Goal: Navigation & Orientation: Find specific page/section

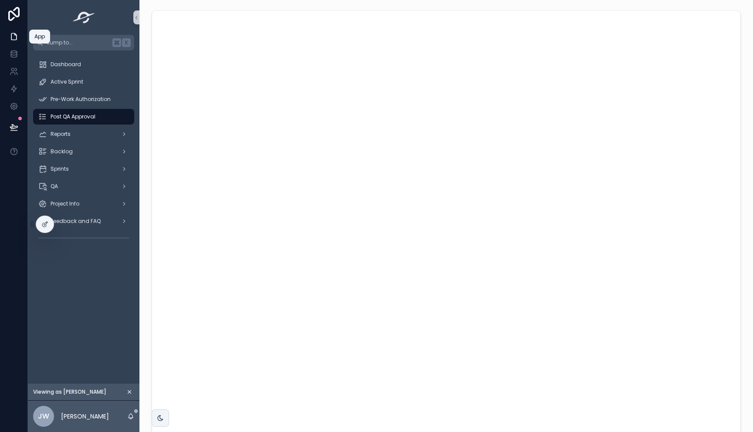
click at [8, 36] on link at bounding box center [13, 36] width 27 height 17
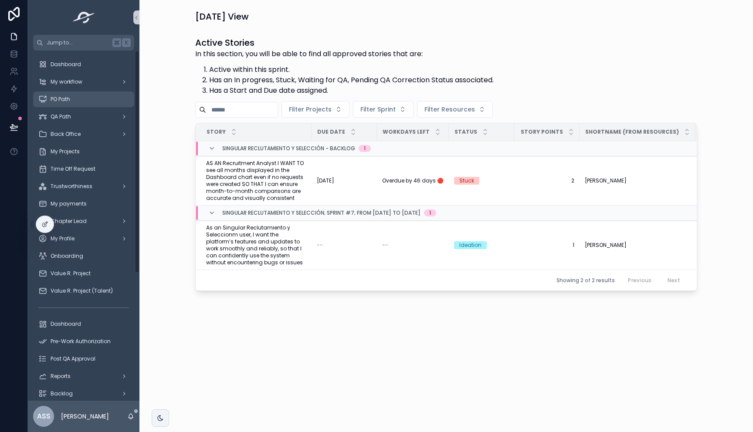
click at [61, 97] on span "PO Path" at bounding box center [61, 99] width 20 height 7
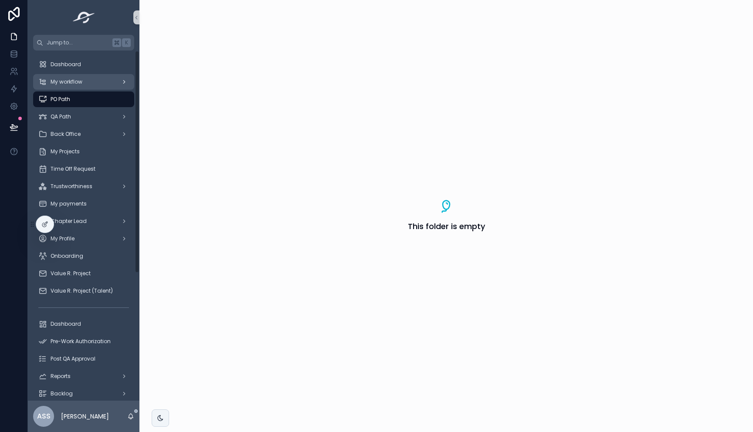
click at [68, 83] on span "My workflow" at bounding box center [67, 81] width 32 height 7
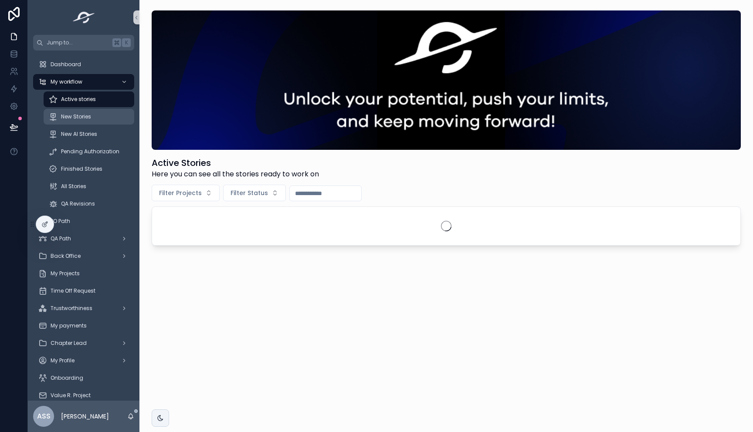
click at [75, 115] on span "New Stories" at bounding box center [76, 116] width 30 height 7
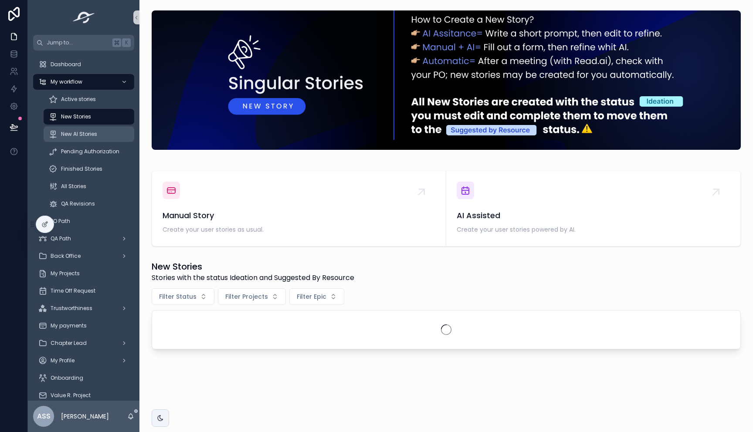
click at [85, 130] on div "New AI Stories" at bounding box center [89, 134] width 80 height 14
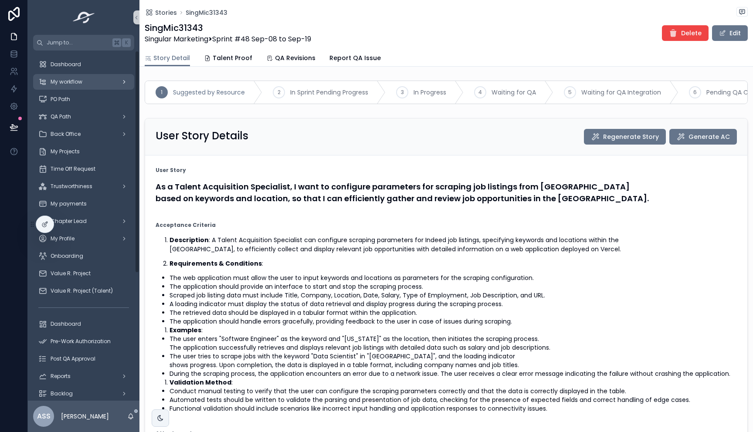
click at [68, 86] on div "My workflow" at bounding box center [83, 82] width 91 height 14
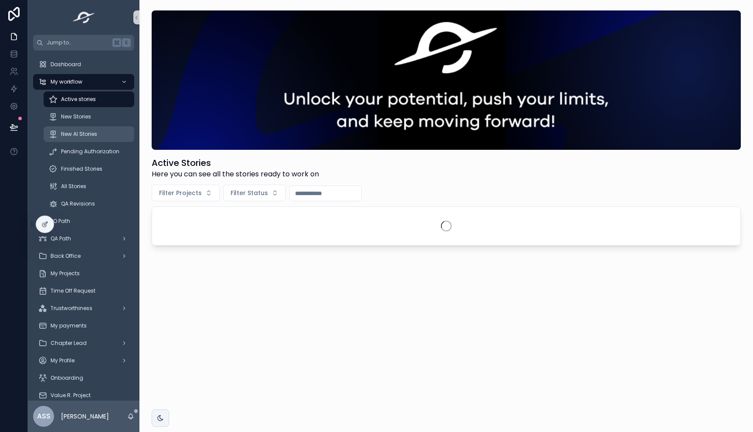
click at [79, 135] on span "New AI Stories" at bounding box center [79, 134] width 36 height 7
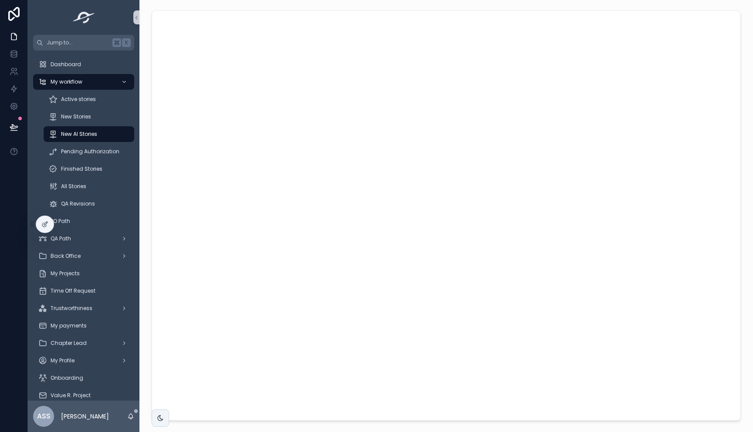
click at [150, 233] on div "scrollable content" at bounding box center [446, 216] width 600 height 418
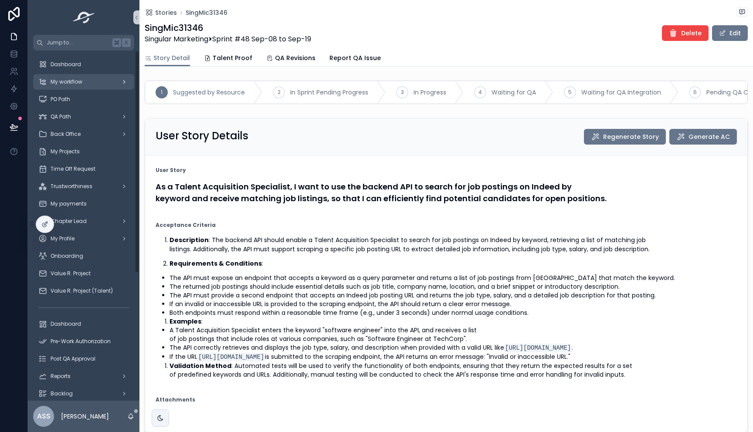
click at [61, 77] on div "My workflow" at bounding box center [83, 82] width 91 height 14
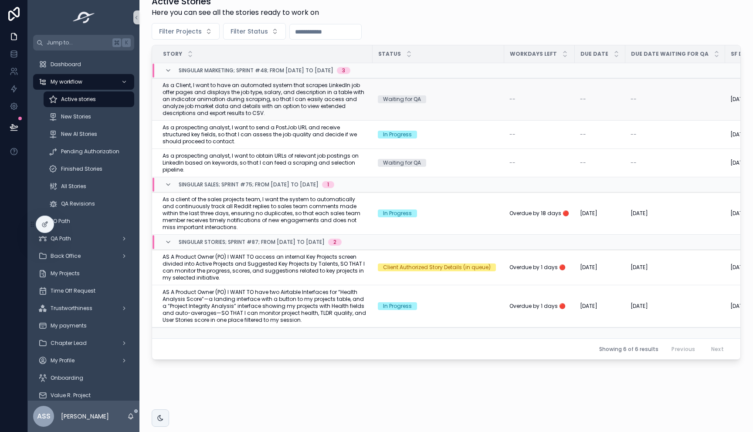
scroll to position [169, 0]
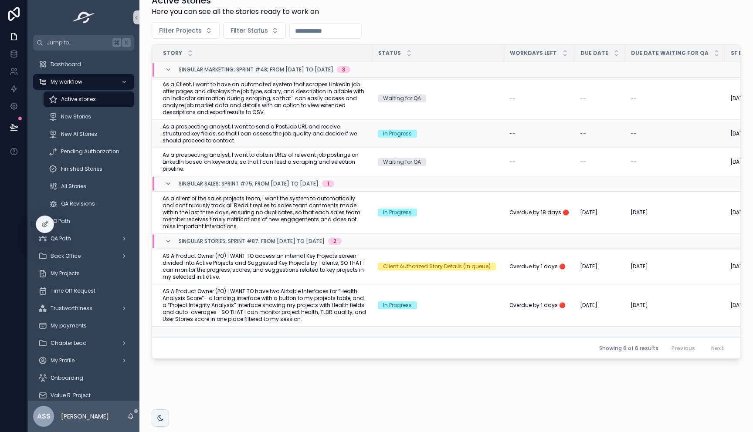
click at [296, 131] on span "As a prospecting analyst, I want to send a PostJob URL and receive structured k…" at bounding box center [265, 133] width 205 height 21
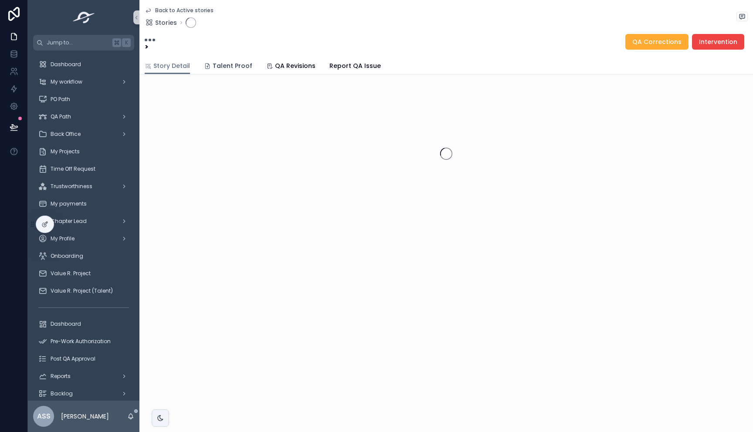
click at [213, 62] on span "Talent Proof" at bounding box center [233, 65] width 40 height 9
